Goal: Task Accomplishment & Management: Complete application form

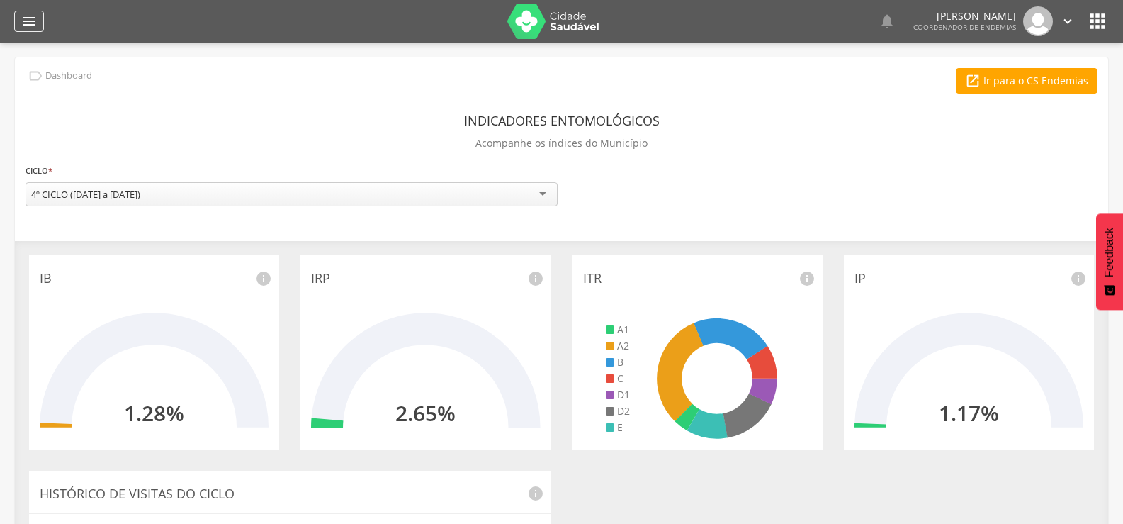
click at [30, 21] on icon "" at bounding box center [29, 21] width 17 height 17
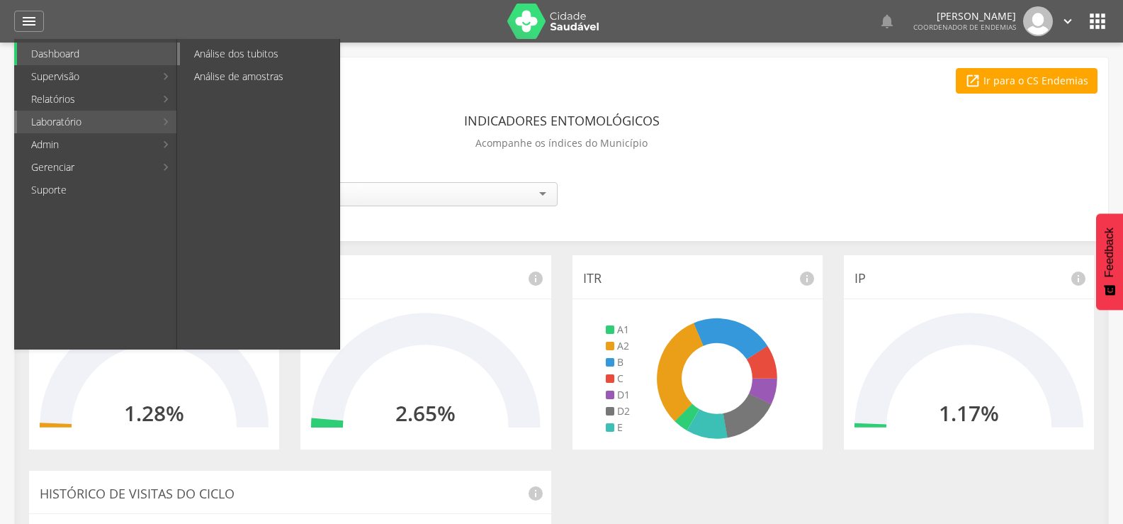
click at [254, 53] on link "Análise dos tubitos" at bounding box center [259, 54] width 159 height 23
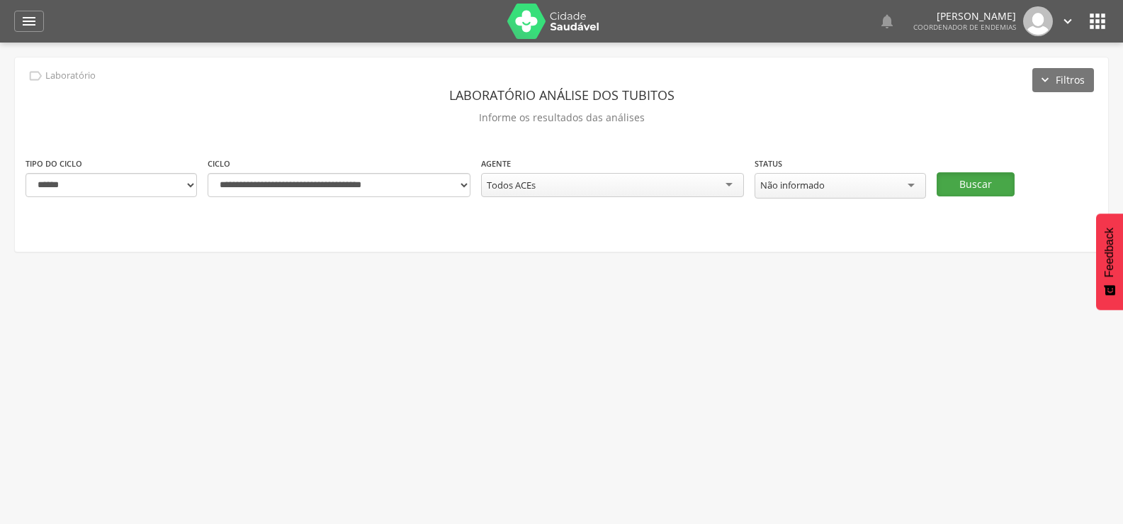
click at [973, 178] on button "Buscar" at bounding box center [976, 184] width 78 height 24
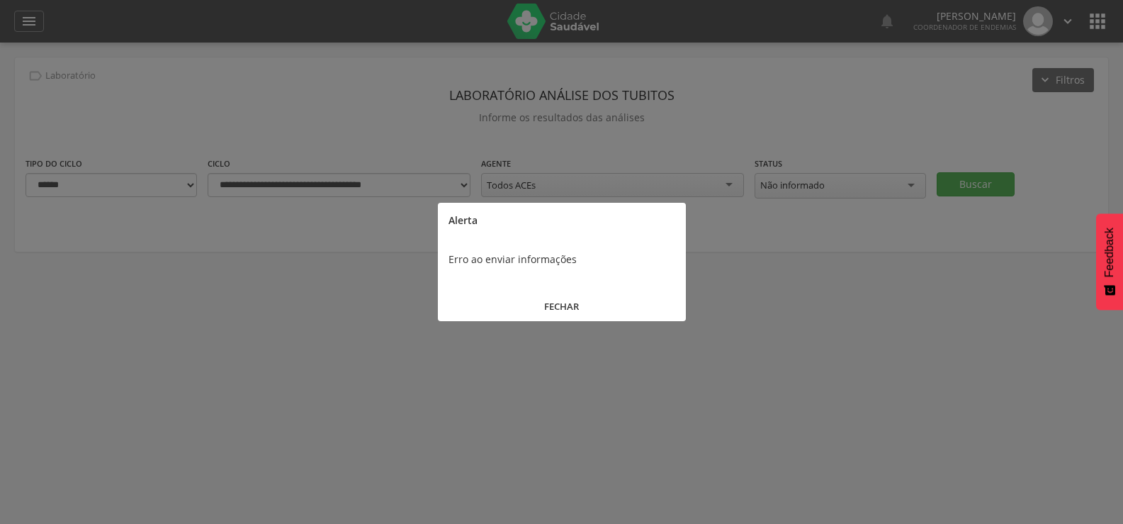
click at [555, 303] on button "FECHAR" at bounding box center [562, 306] width 248 height 30
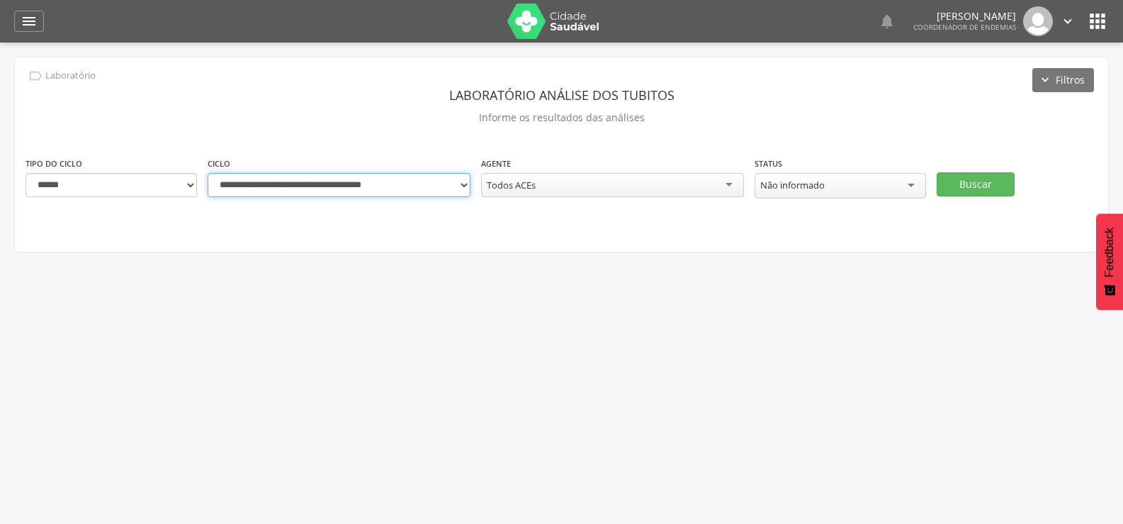
click at [467, 186] on select "**********" at bounding box center [339, 185] width 263 height 24
select select "**********"
click at [208, 173] on select "**********" at bounding box center [339, 185] width 263 height 24
click at [980, 178] on button "Buscar" at bounding box center [976, 184] width 78 height 24
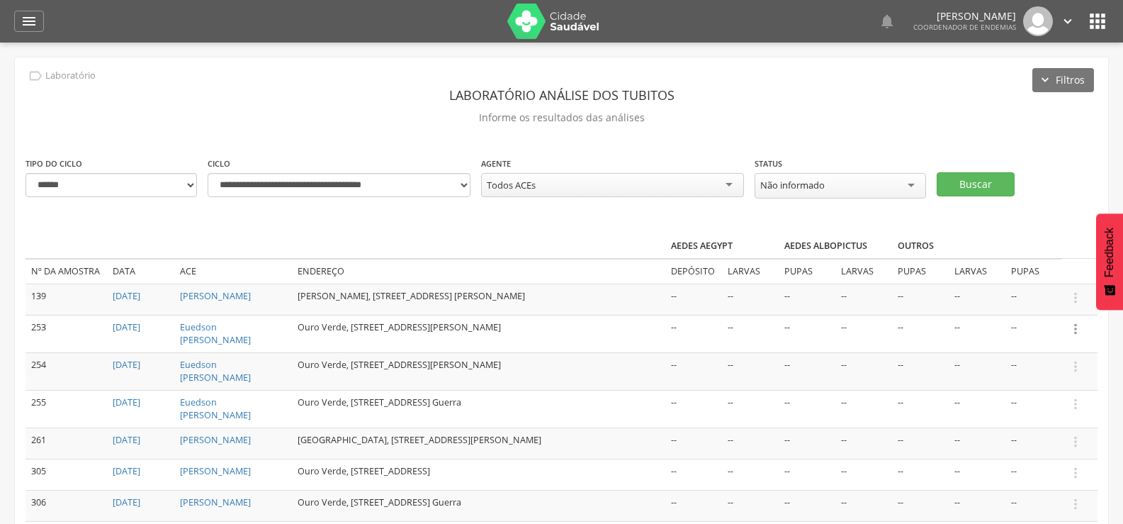
click at [1074, 332] on icon "" at bounding box center [1076, 329] width 16 height 16
click at [1035, 305] on link "Informar resultado" at bounding box center [1027, 305] width 112 height 18
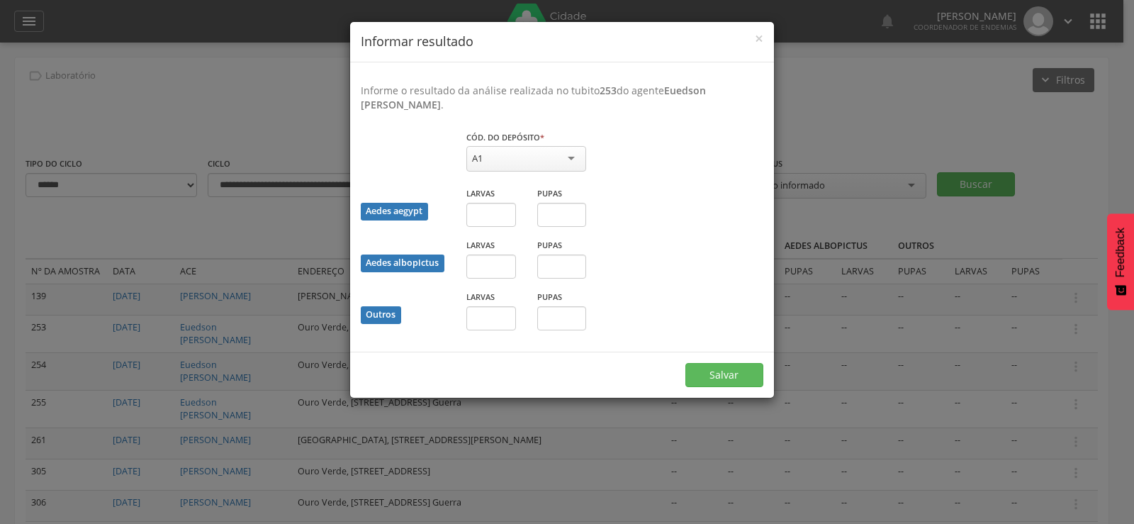
click at [540, 150] on div "A1" at bounding box center [526, 159] width 120 height 26
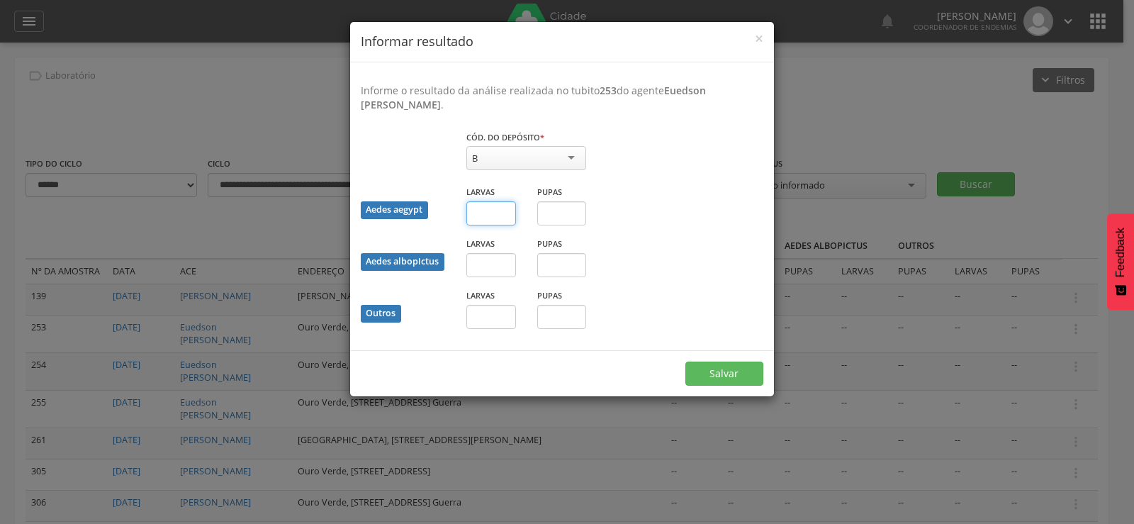
click at [490, 217] on input "text" at bounding box center [491, 213] width 50 height 24
type input "*"
click at [718, 366] on button "Salvar" at bounding box center [724, 373] width 78 height 24
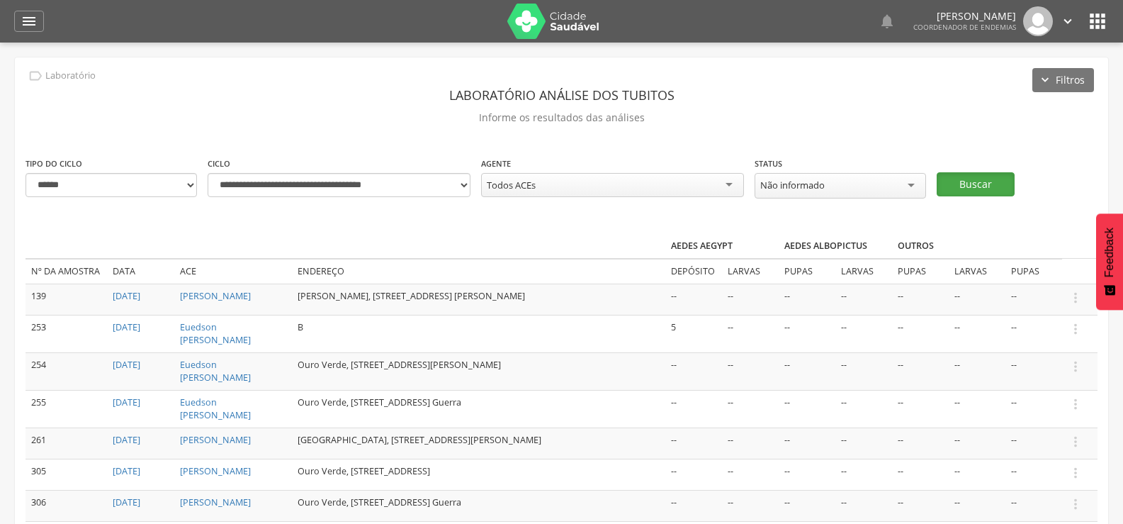
click at [984, 175] on button "Buscar" at bounding box center [976, 184] width 78 height 24
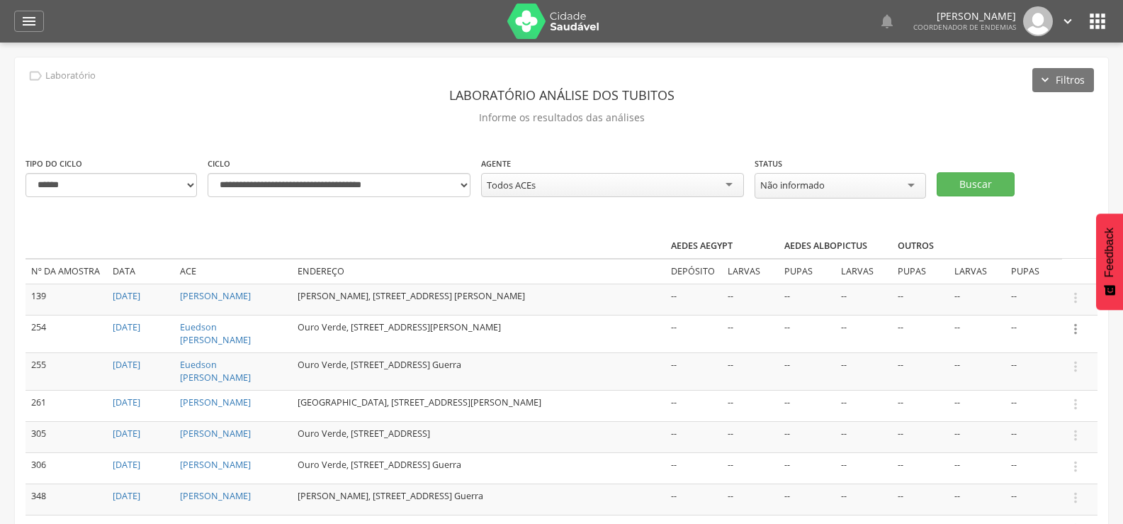
click at [1073, 331] on icon "" at bounding box center [1076, 329] width 16 height 16
click at [1041, 305] on link "Informar resultado" at bounding box center [1027, 305] width 112 height 18
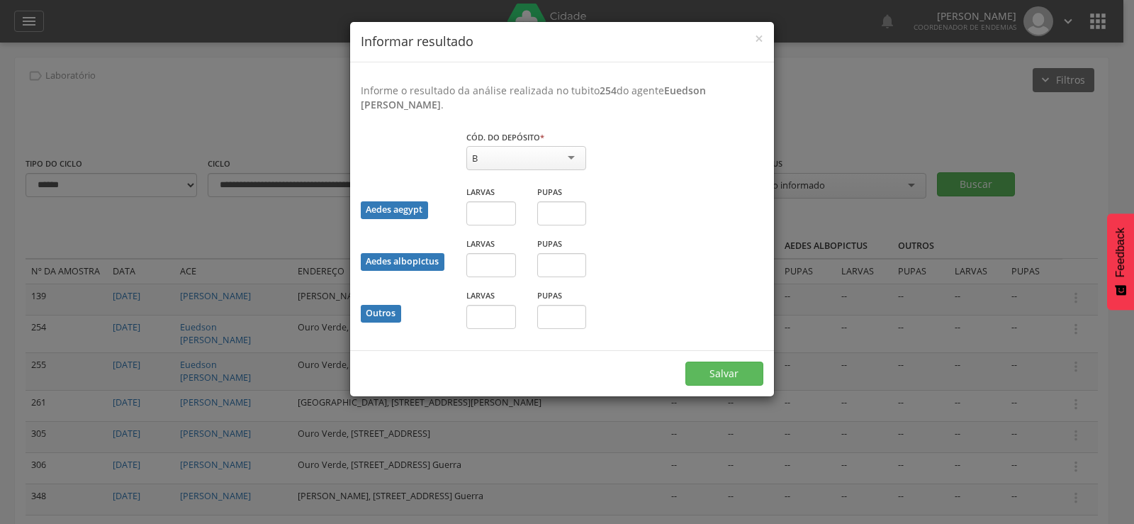
click at [548, 152] on div "B" at bounding box center [526, 158] width 120 height 24
click at [487, 216] on input "text" at bounding box center [491, 213] width 50 height 24
type input "*"
click at [729, 363] on button "Salvar" at bounding box center [724, 373] width 78 height 24
click at [958, 181] on div "× Informar resultado Informe o resultado da análise realizada no tubito 254 do …" at bounding box center [567, 262] width 1134 height 524
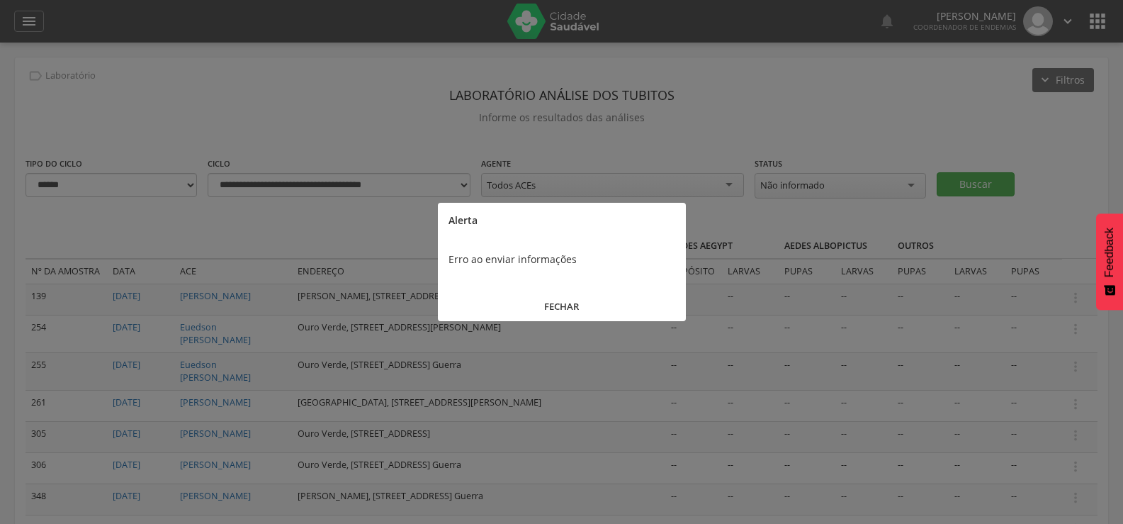
click at [558, 301] on button "FECHAR" at bounding box center [562, 306] width 248 height 30
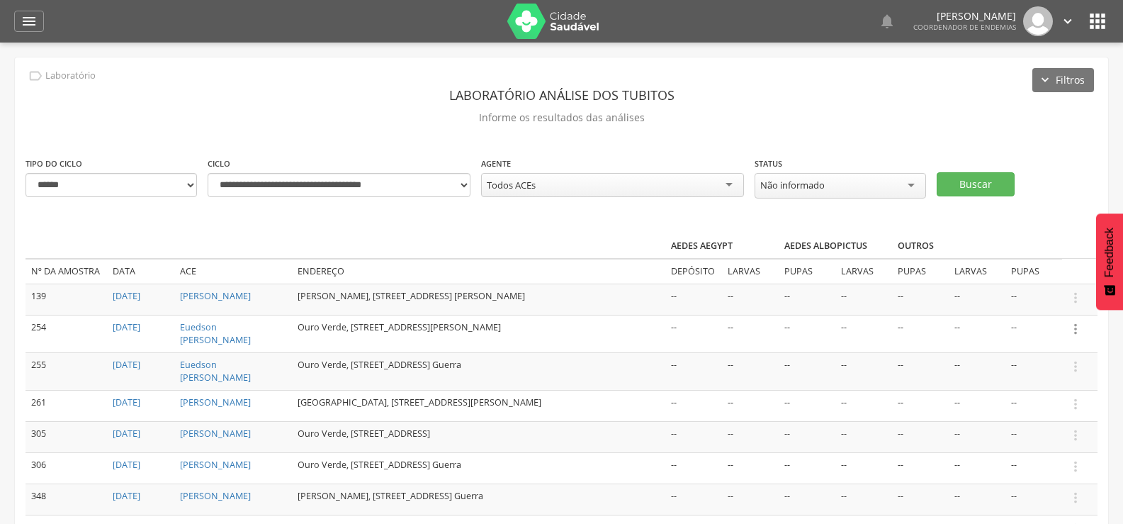
click at [1073, 327] on icon "" at bounding box center [1076, 329] width 16 height 16
click at [1034, 307] on link "Informar resultado" at bounding box center [1027, 305] width 112 height 18
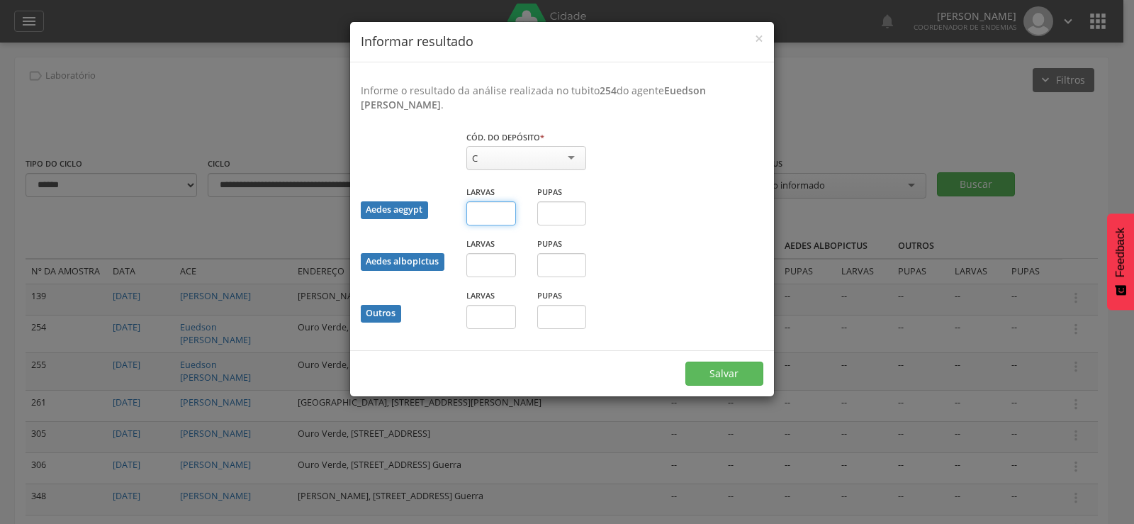
click at [485, 208] on input "text" at bounding box center [491, 213] width 50 height 24
type input "*"
click at [722, 362] on button "Salvar" at bounding box center [724, 373] width 78 height 24
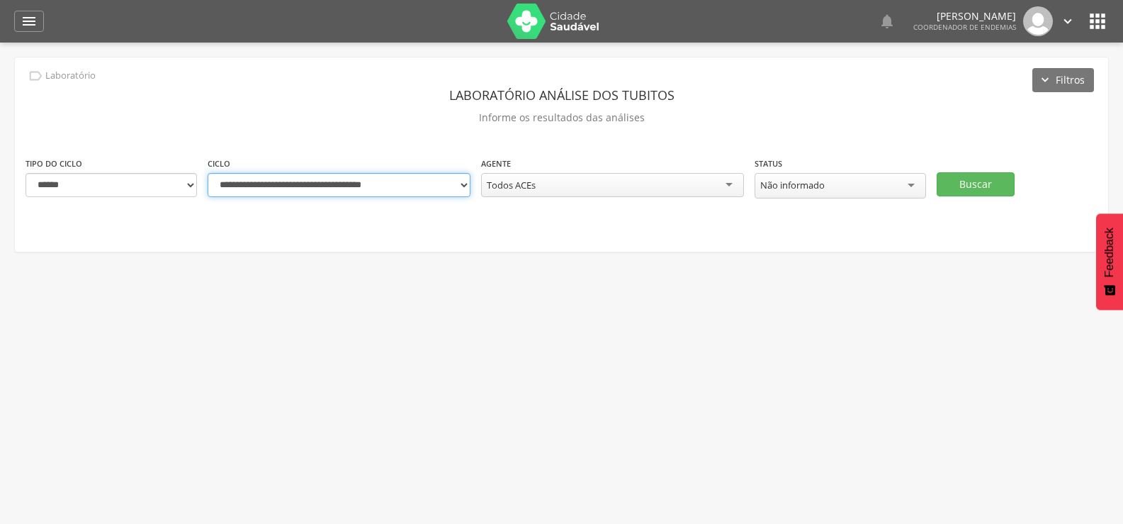
click at [463, 183] on select "**********" at bounding box center [339, 185] width 263 height 24
select select "**********"
click at [208, 173] on select "**********" at bounding box center [339, 185] width 263 height 24
click at [986, 186] on button "Buscar" at bounding box center [976, 184] width 78 height 24
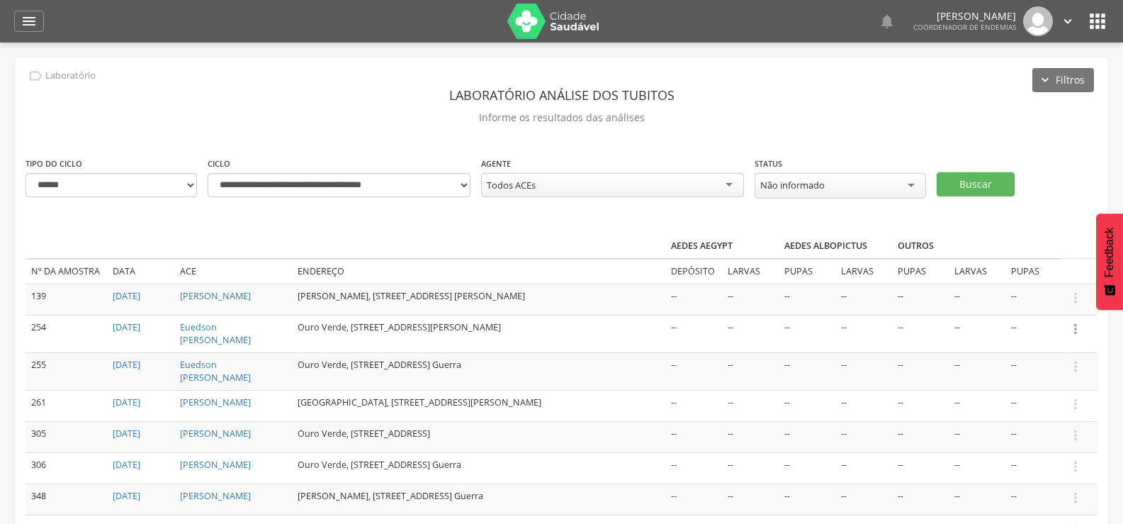
click at [1076, 328] on icon "" at bounding box center [1076, 329] width 16 height 16
click at [1040, 305] on link "Informar resultado" at bounding box center [1027, 305] width 112 height 18
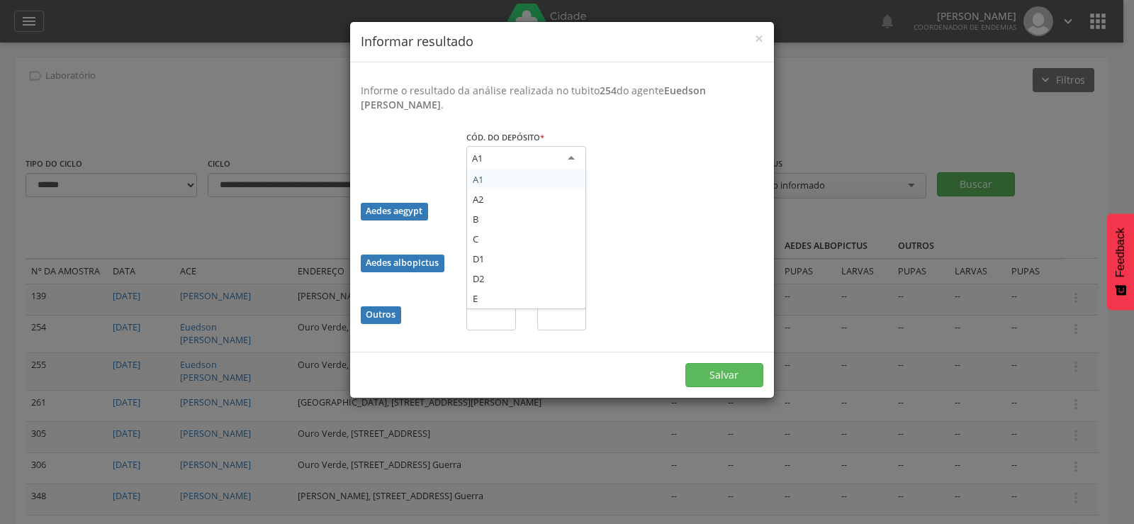
click at [512, 156] on div "A1" at bounding box center [526, 159] width 120 height 26
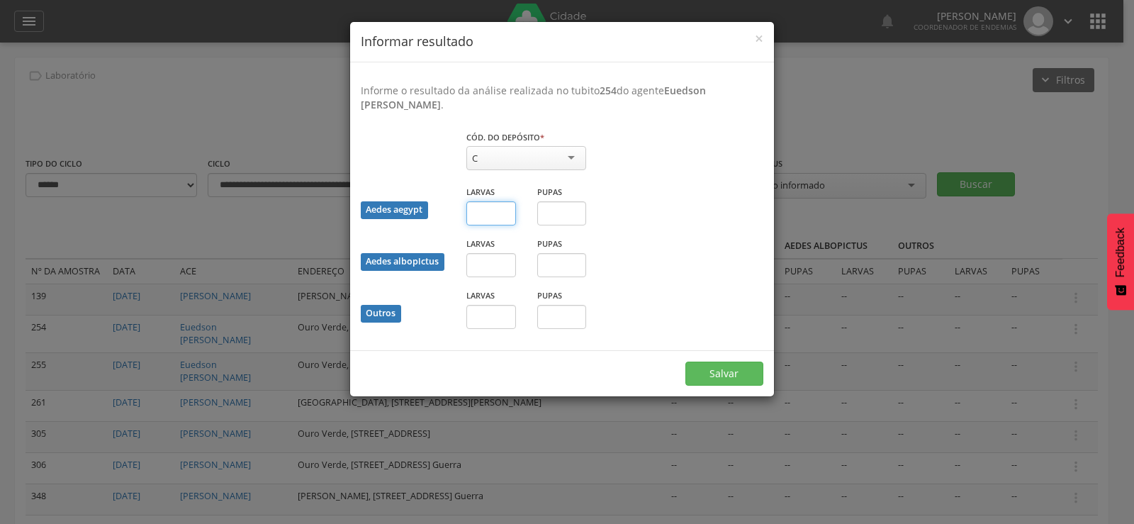
click at [477, 222] on input "text" at bounding box center [491, 213] width 50 height 24
type input "*"
click at [720, 369] on button "Salvar" at bounding box center [724, 373] width 78 height 24
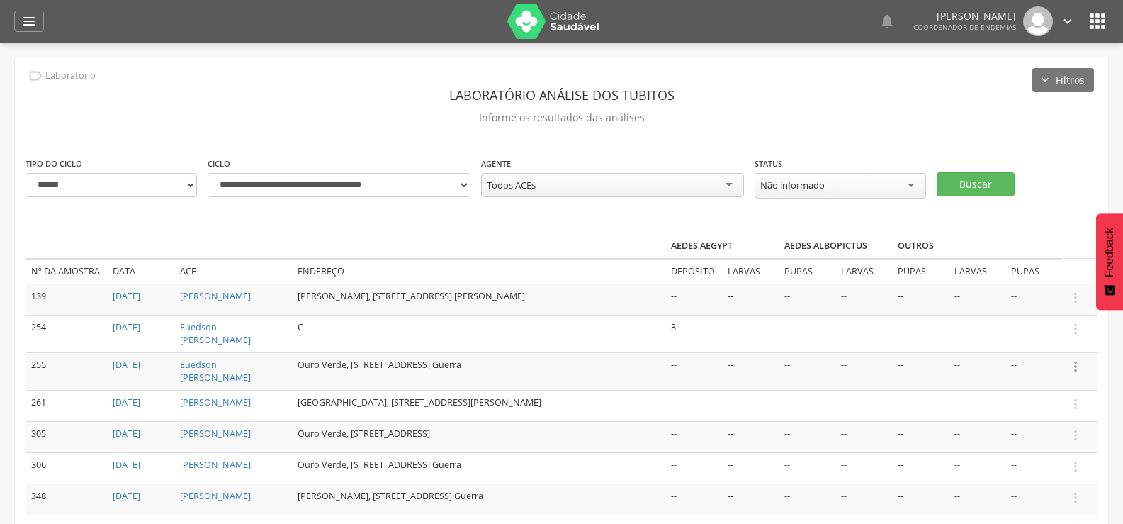
click at [1076, 361] on icon "" at bounding box center [1076, 366] width 16 height 16
click at [1023, 336] on link "Informar resultado" at bounding box center [1027, 343] width 112 height 18
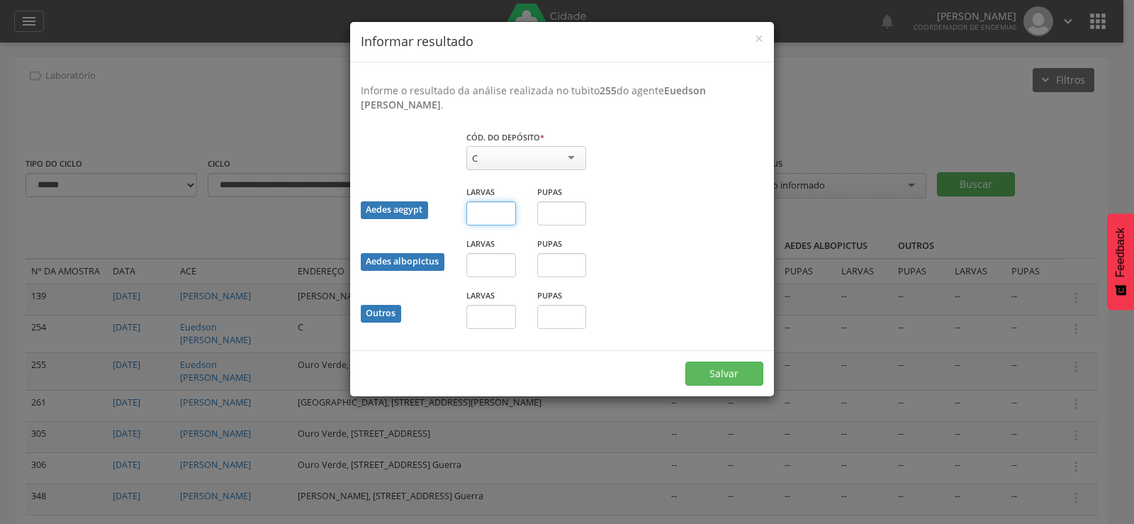
click at [490, 219] on input "text" at bounding box center [491, 213] width 50 height 24
type input "*"
click at [730, 372] on button "Salvar" at bounding box center [724, 373] width 78 height 24
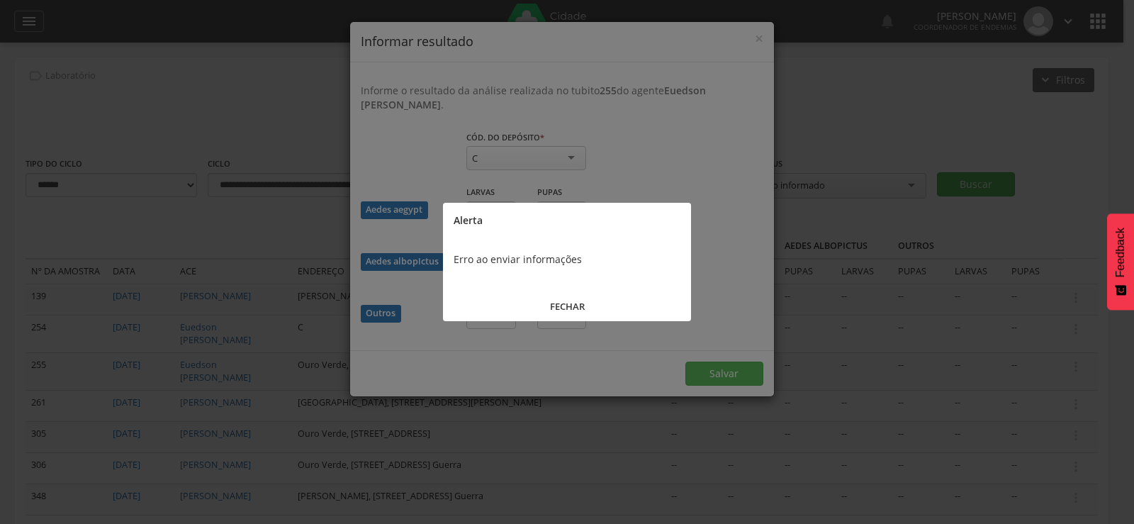
click at [560, 302] on button "FECHAR" at bounding box center [567, 306] width 248 height 30
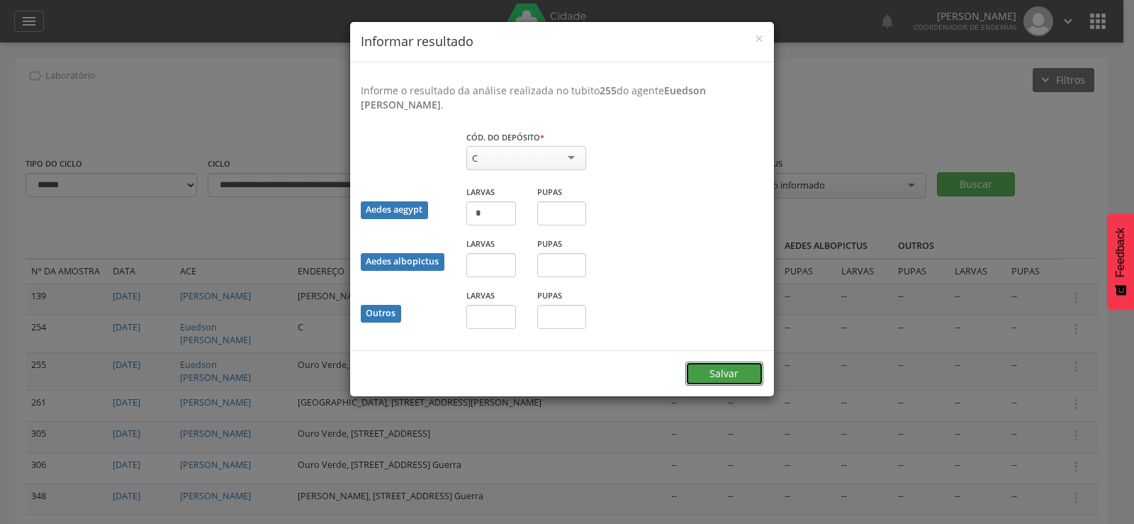
click at [729, 371] on button "Salvar" at bounding box center [724, 373] width 78 height 24
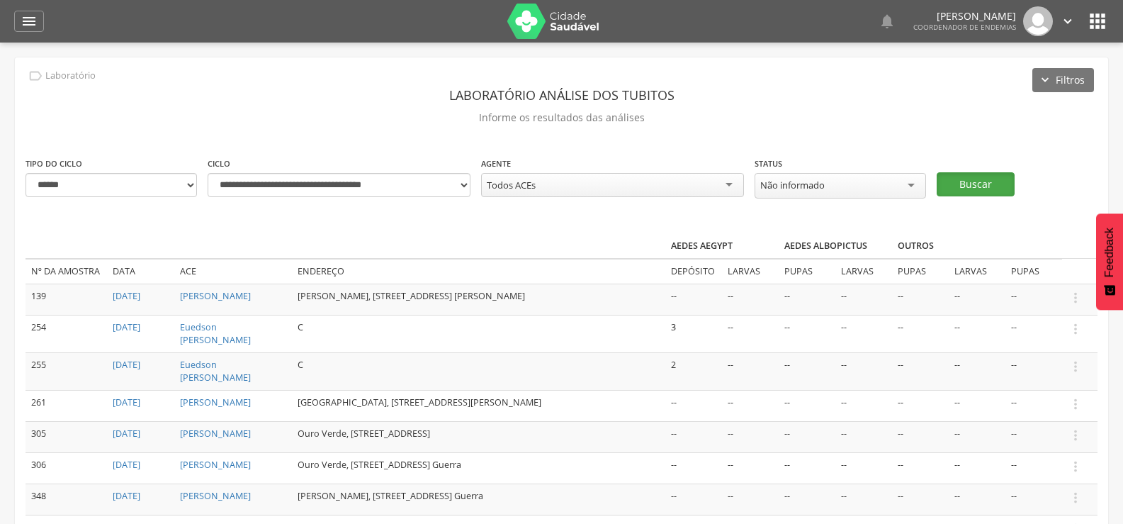
click at [968, 178] on button "Buscar" at bounding box center [976, 184] width 78 height 24
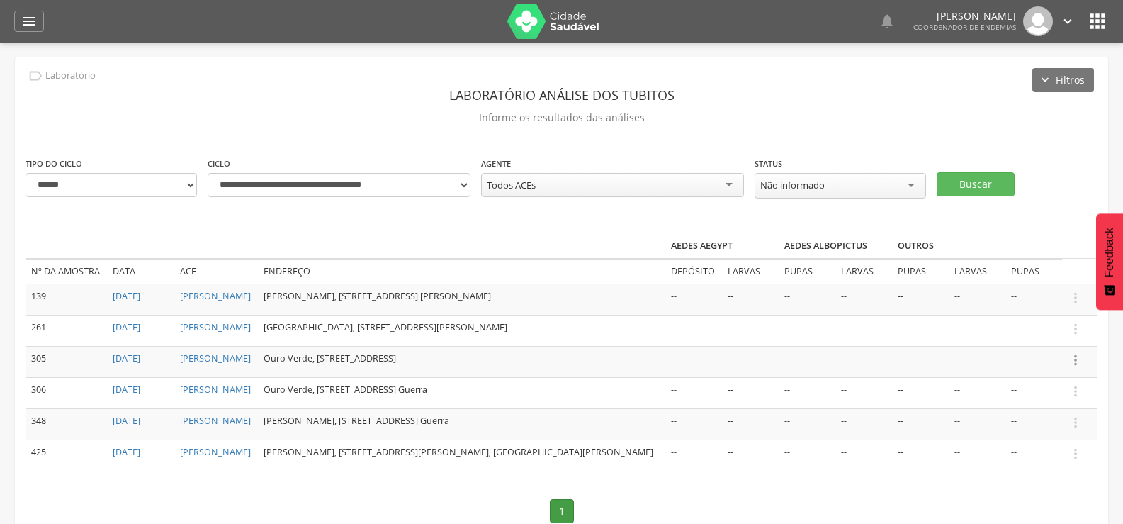
click at [1074, 359] on icon "" at bounding box center [1076, 360] width 16 height 16
click at [1059, 334] on link "Informar resultado" at bounding box center [1027, 336] width 112 height 18
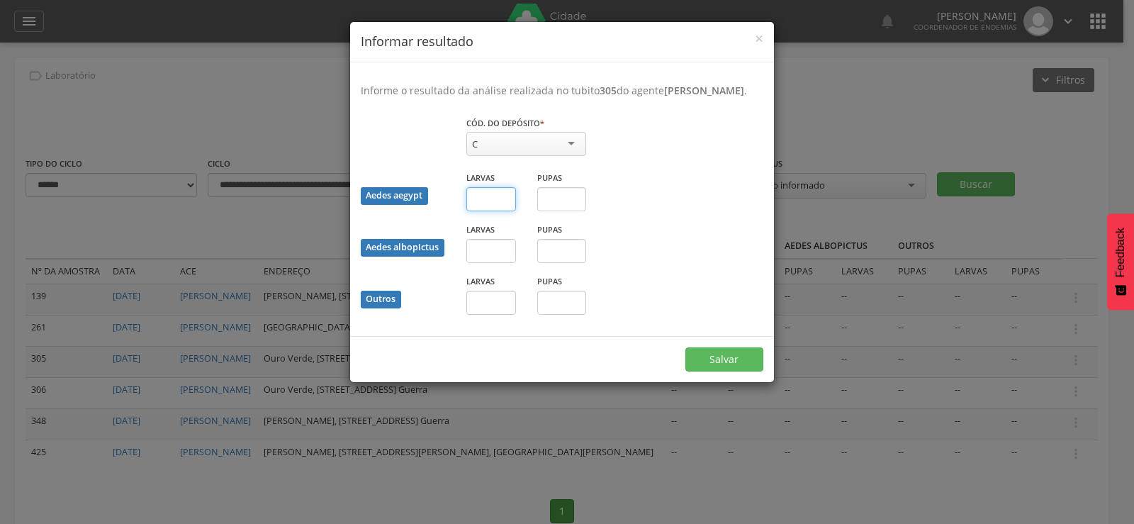
click at [489, 211] on input "text" at bounding box center [491, 199] width 50 height 24
type input "*"
click at [739, 371] on button "Salvar" at bounding box center [724, 359] width 78 height 24
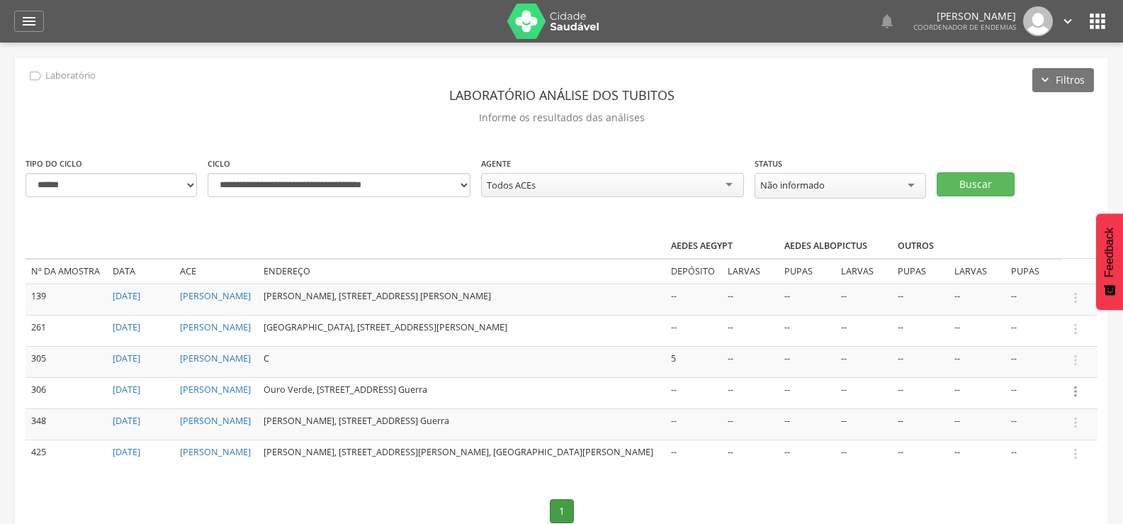
click at [1073, 396] on icon "" at bounding box center [1076, 391] width 16 height 16
click at [1053, 367] on link "Informar resultado" at bounding box center [1027, 367] width 112 height 18
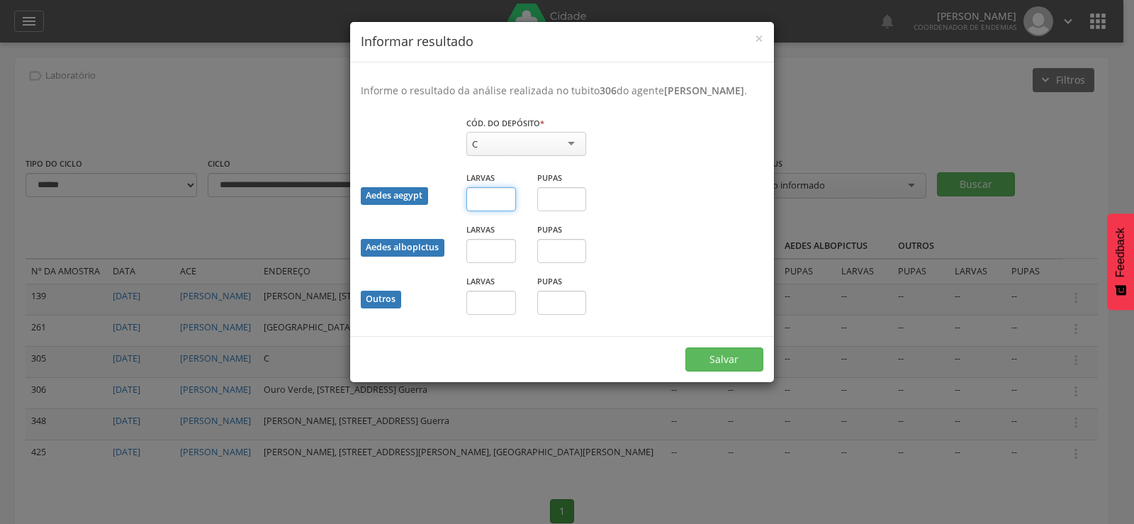
click at [497, 211] on input "text" at bounding box center [491, 199] width 50 height 24
type input "*"
click at [728, 368] on button "Salvar" at bounding box center [724, 359] width 78 height 24
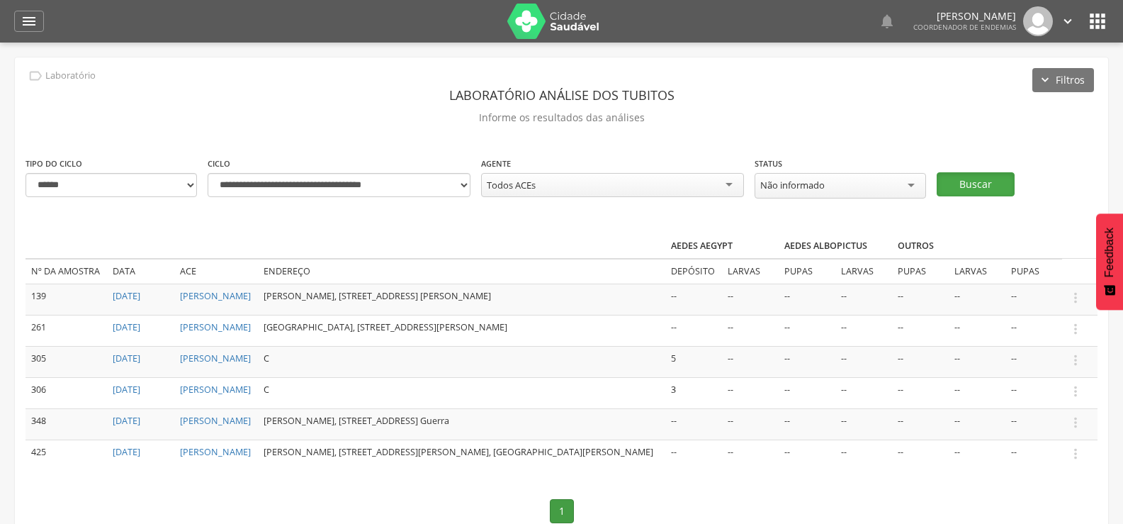
click at [963, 183] on button "Buscar" at bounding box center [976, 184] width 78 height 24
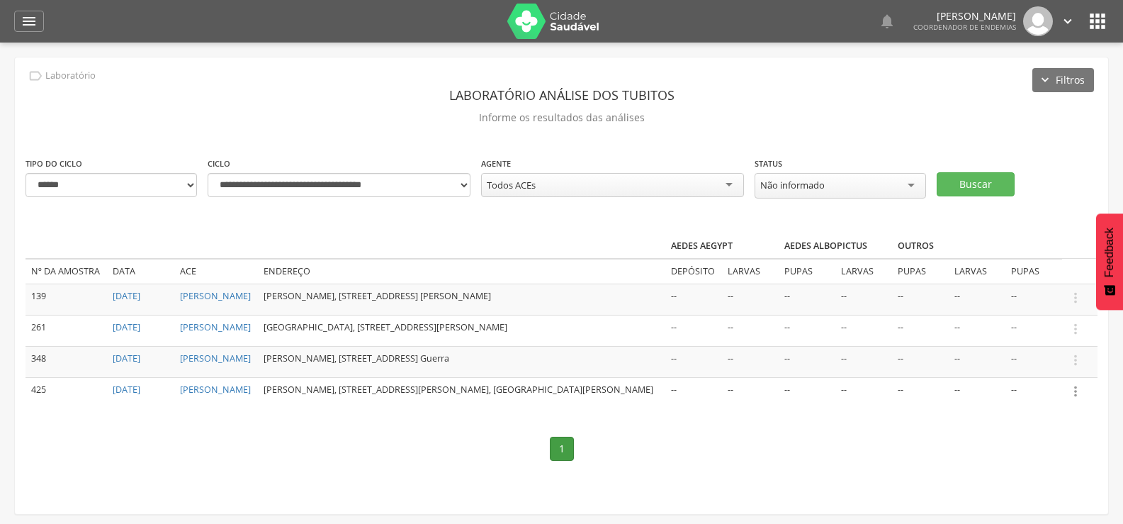
click at [1074, 399] on icon "" at bounding box center [1076, 391] width 16 height 16
click at [1044, 375] on link "Informar resultado" at bounding box center [1027, 367] width 112 height 18
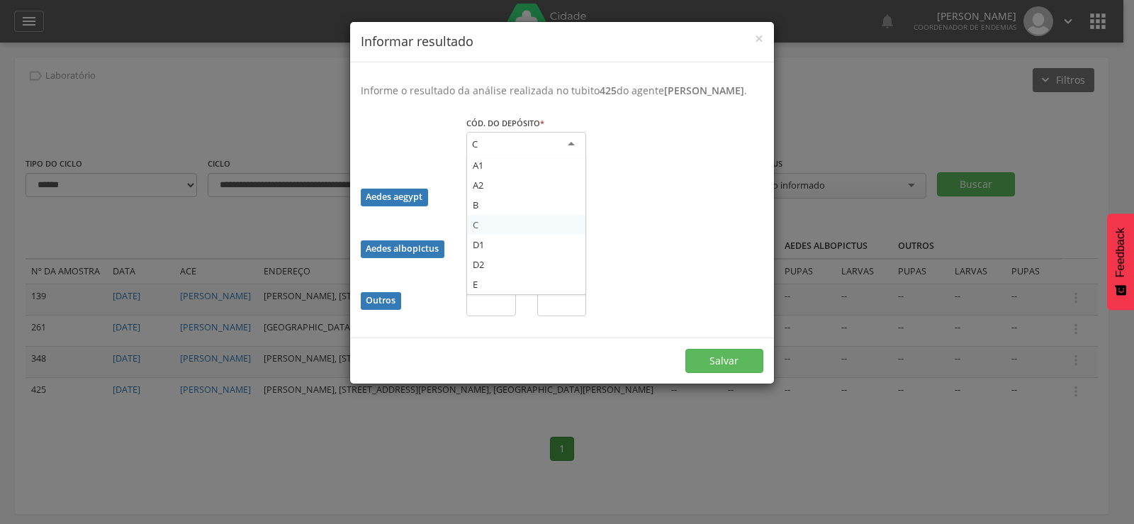
click at [510, 154] on div "C" at bounding box center [526, 145] width 120 height 26
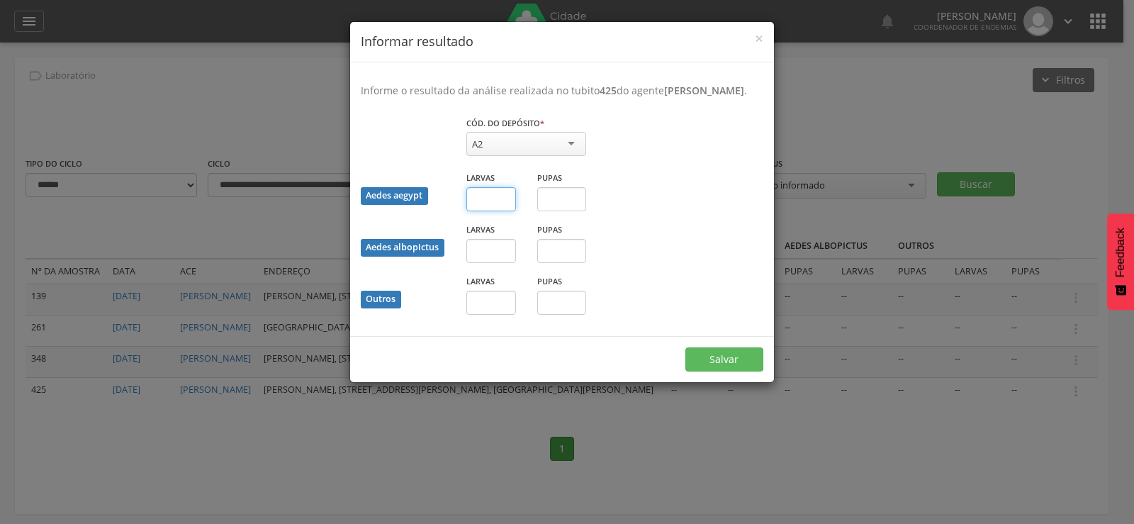
click at [482, 211] on input "text" at bounding box center [491, 199] width 50 height 24
type input "*"
click at [718, 366] on button "Salvar" at bounding box center [724, 359] width 78 height 24
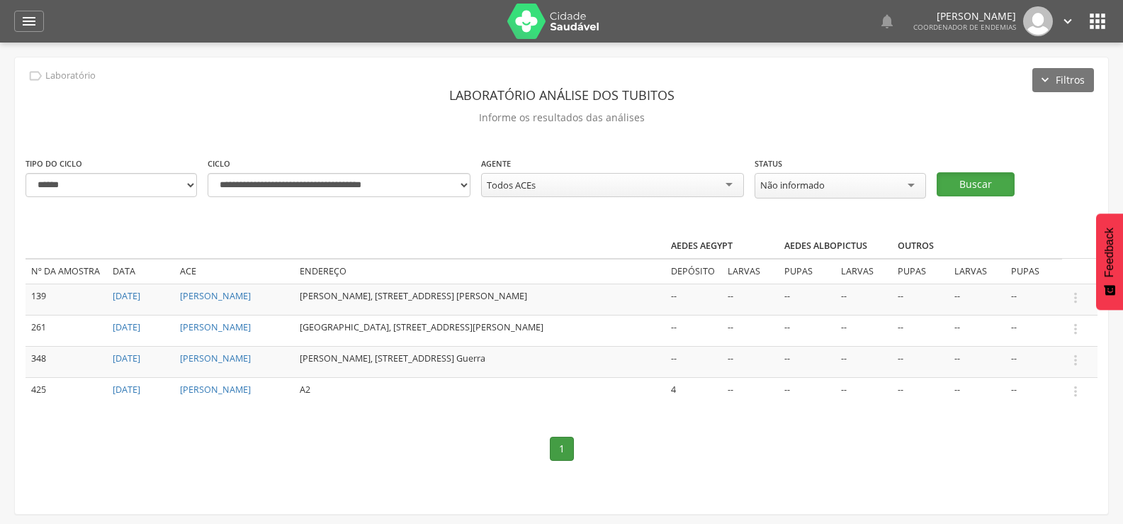
click at [971, 181] on button "Buscar" at bounding box center [976, 184] width 78 height 24
click at [1078, 323] on icon "" at bounding box center [1076, 329] width 16 height 16
click at [1049, 297] on link "Informar resultado" at bounding box center [1027, 305] width 112 height 18
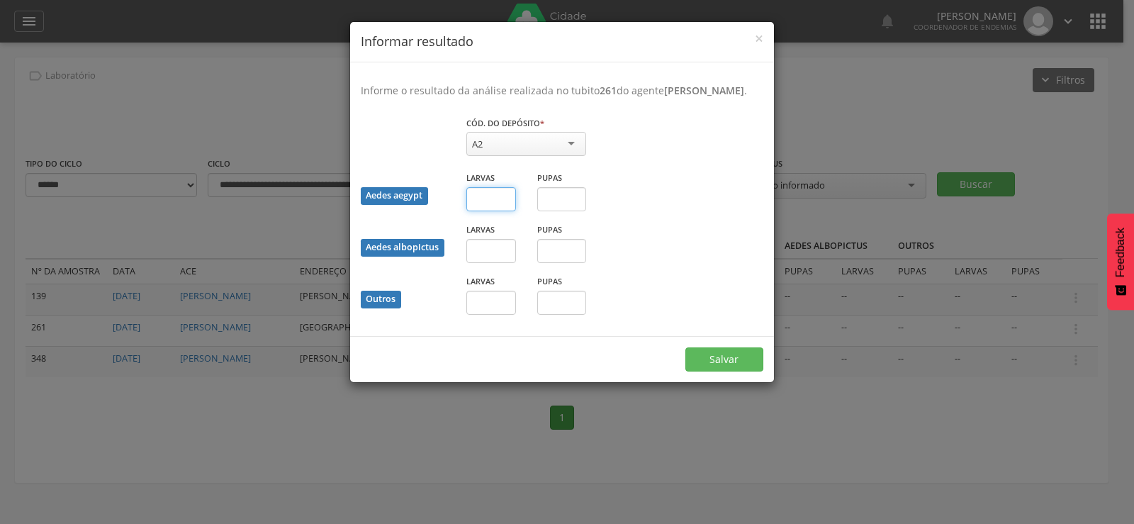
click at [497, 211] on input "text" at bounding box center [491, 199] width 50 height 24
click at [730, 371] on button "Salvar" at bounding box center [724, 359] width 78 height 24
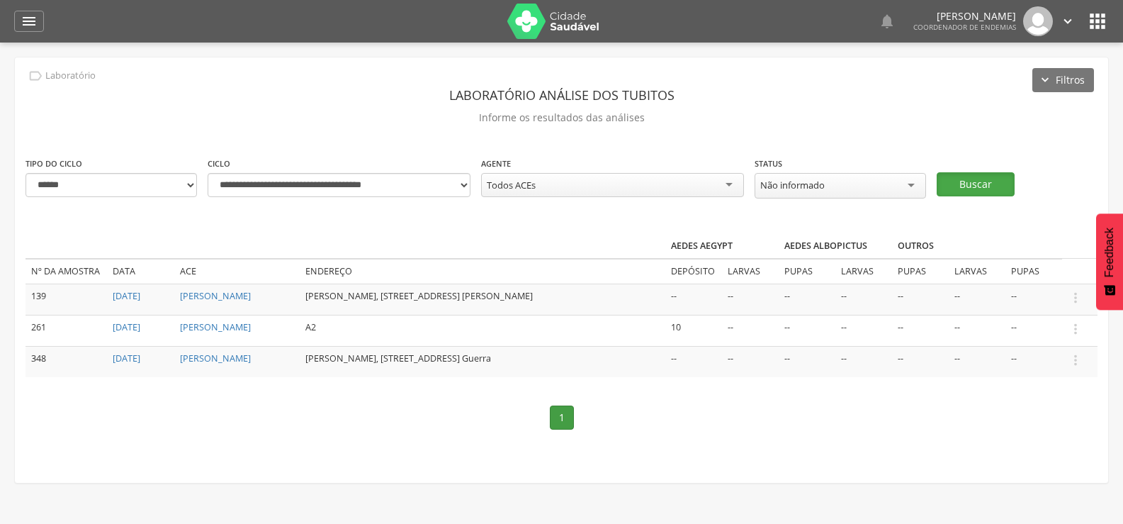
click at [971, 179] on button "Buscar" at bounding box center [976, 184] width 78 height 24
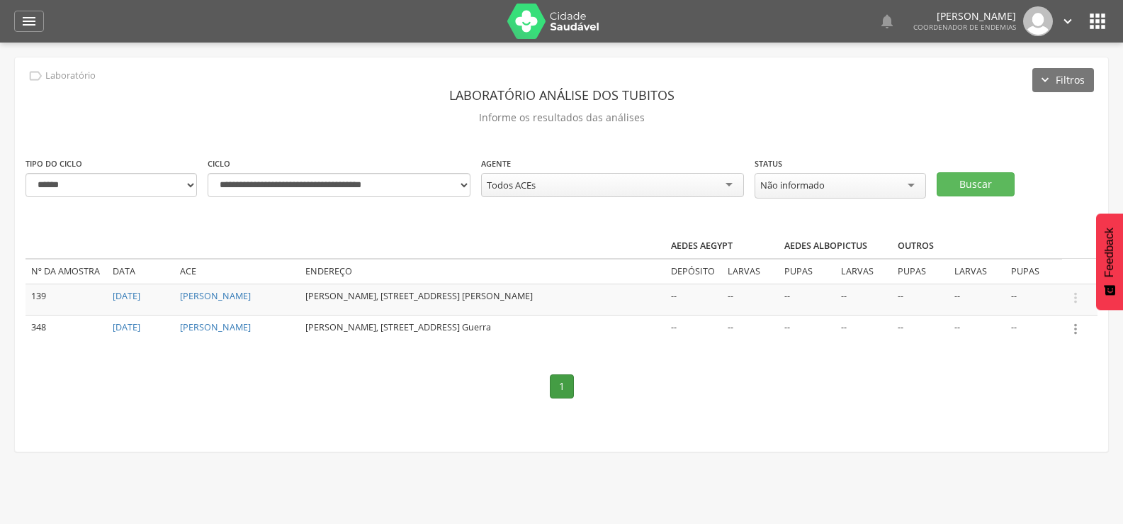
click at [1074, 326] on icon "" at bounding box center [1076, 329] width 16 height 16
click at [1036, 298] on link "Informar resultado" at bounding box center [1027, 305] width 112 height 18
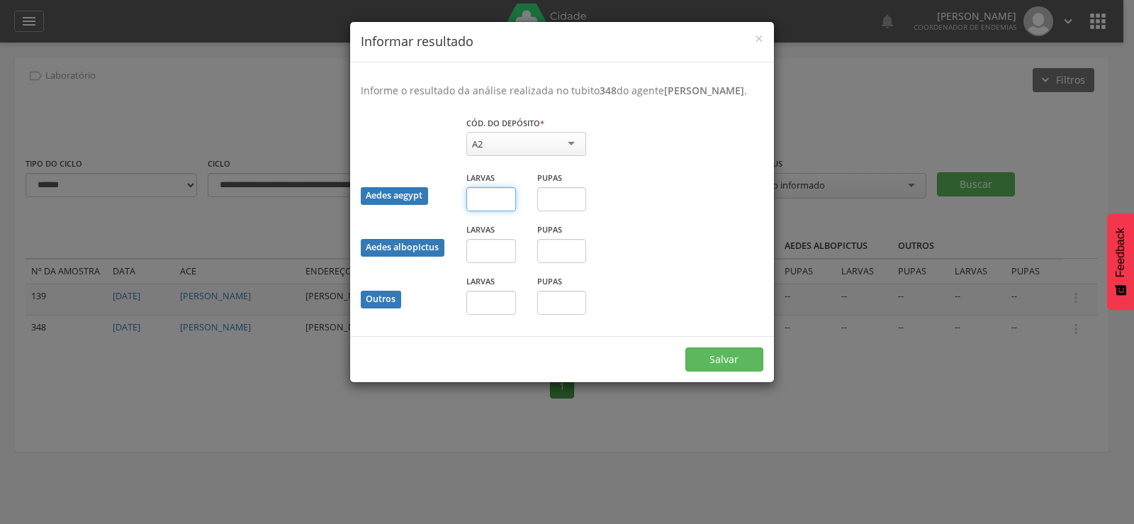
click at [486, 211] on input "text" at bounding box center [491, 199] width 50 height 24
type input "*"
click at [728, 371] on button "Salvar" at bounding box center [724, 359] width 78 height 24
